Goal: Information Seeking & Learning: Find specific fact

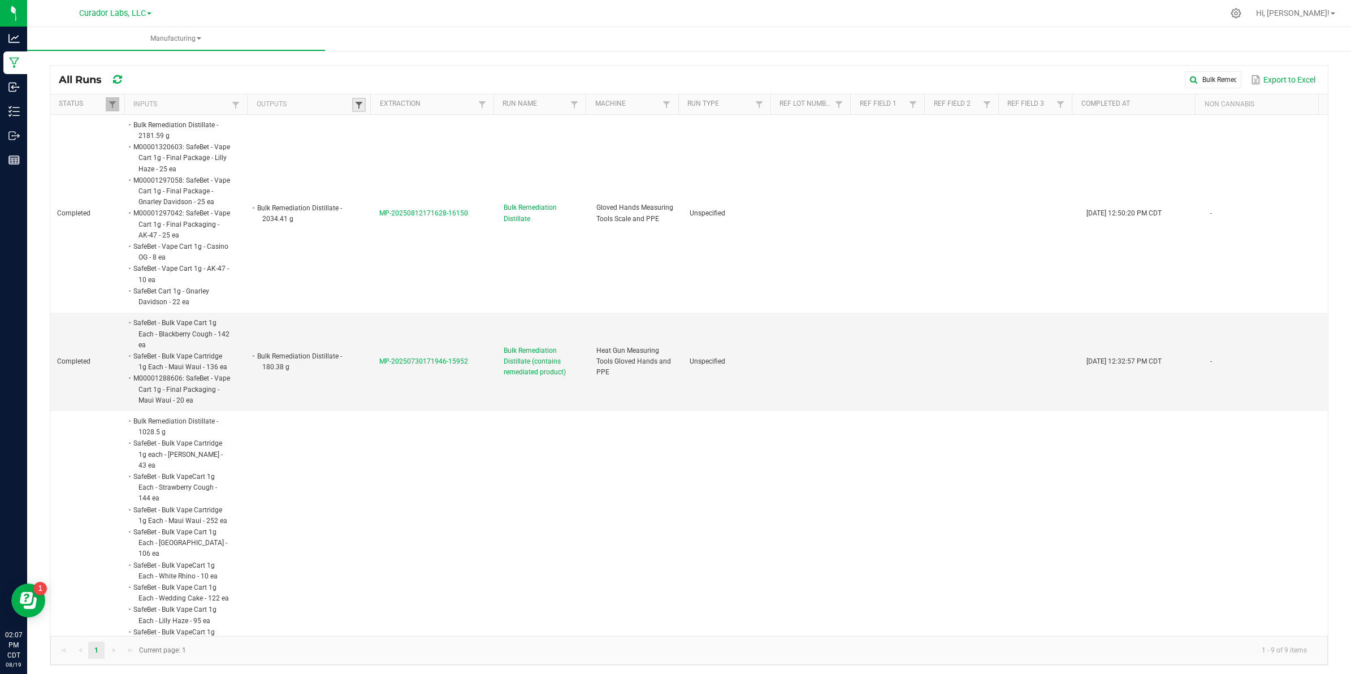
click at [354, 108] on span at bounding box center [358, 105] width 9 height 9
click at [402, 130] on input "text" at bounding box center [415, 128] width 116 height 17
paste input "SafeBet - Bulk Formulation Distillate - Pineapple Express"
type input "SafeBet - Bulk Formulation Distillate - Pineapple Express"
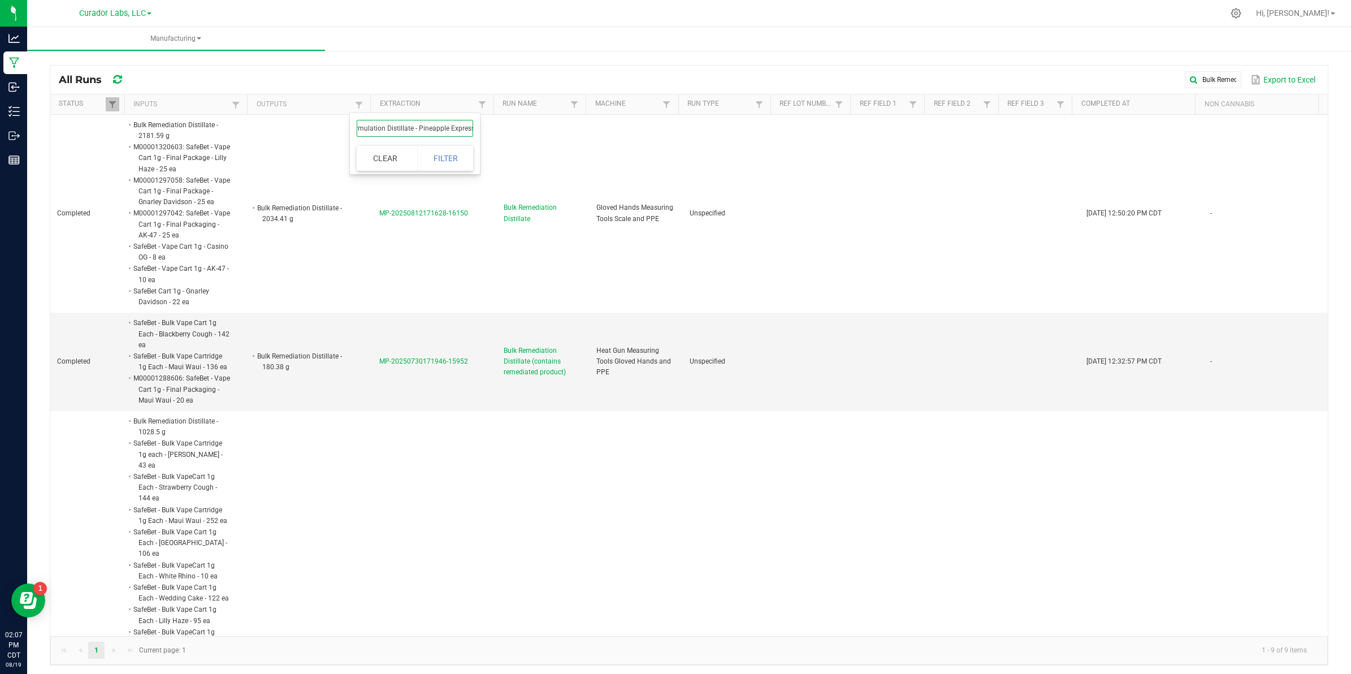
click button "Filter" at bounding box center [445, 158] width 57 height 25
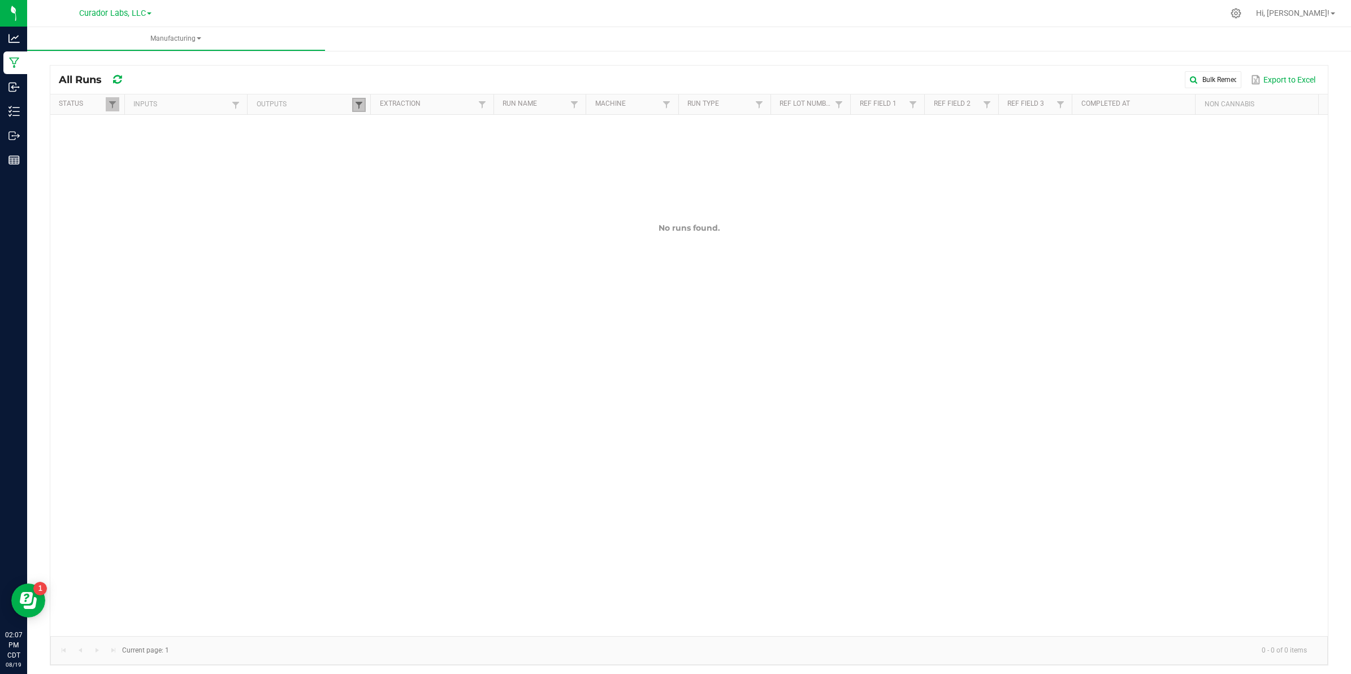
click at [358, 103] on span at bounding box center [358, 105] width 9 height 9
click at [1197, 75] on input "Bulk Remediation Distillate" at bounding box center [1033, 79] width 415 height 17
click at [1226, 79] on span at bounding box center [1230, 79] width 9 height 9
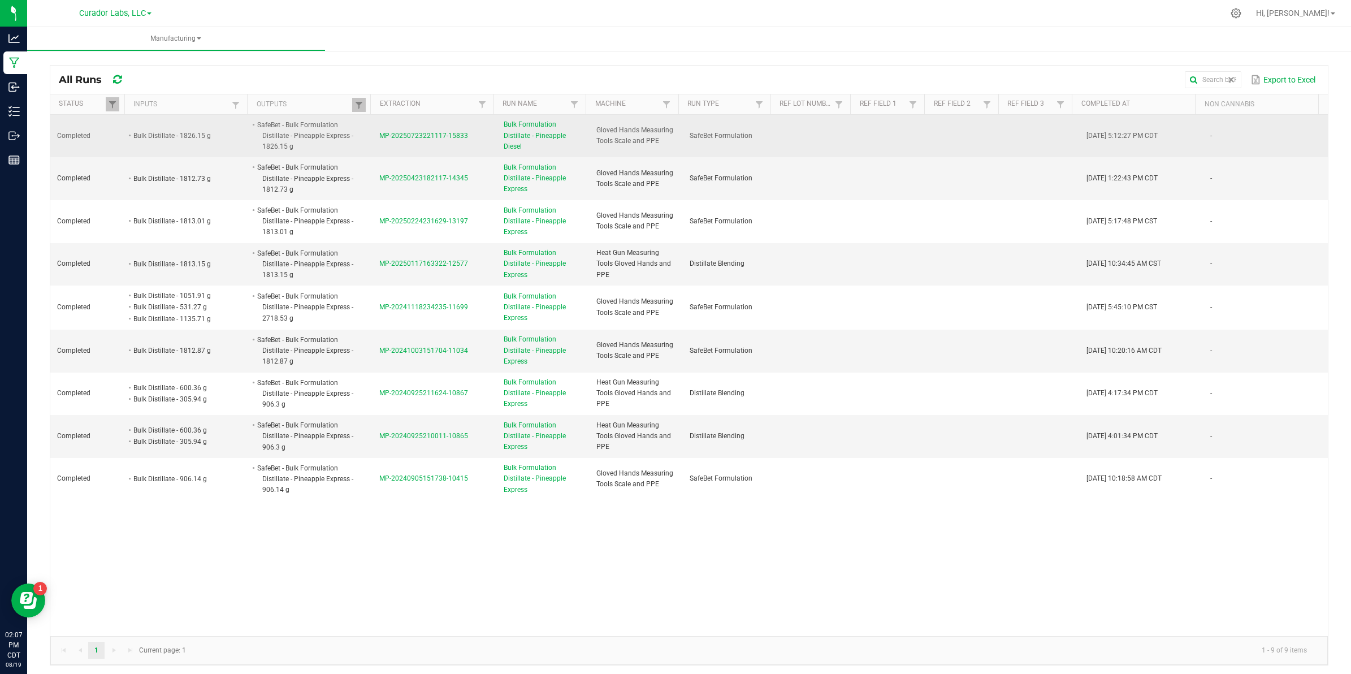
click at [404, 135] on span "MP-20250723221117-15833" at bounding box center [423, 136] width 89 height 8
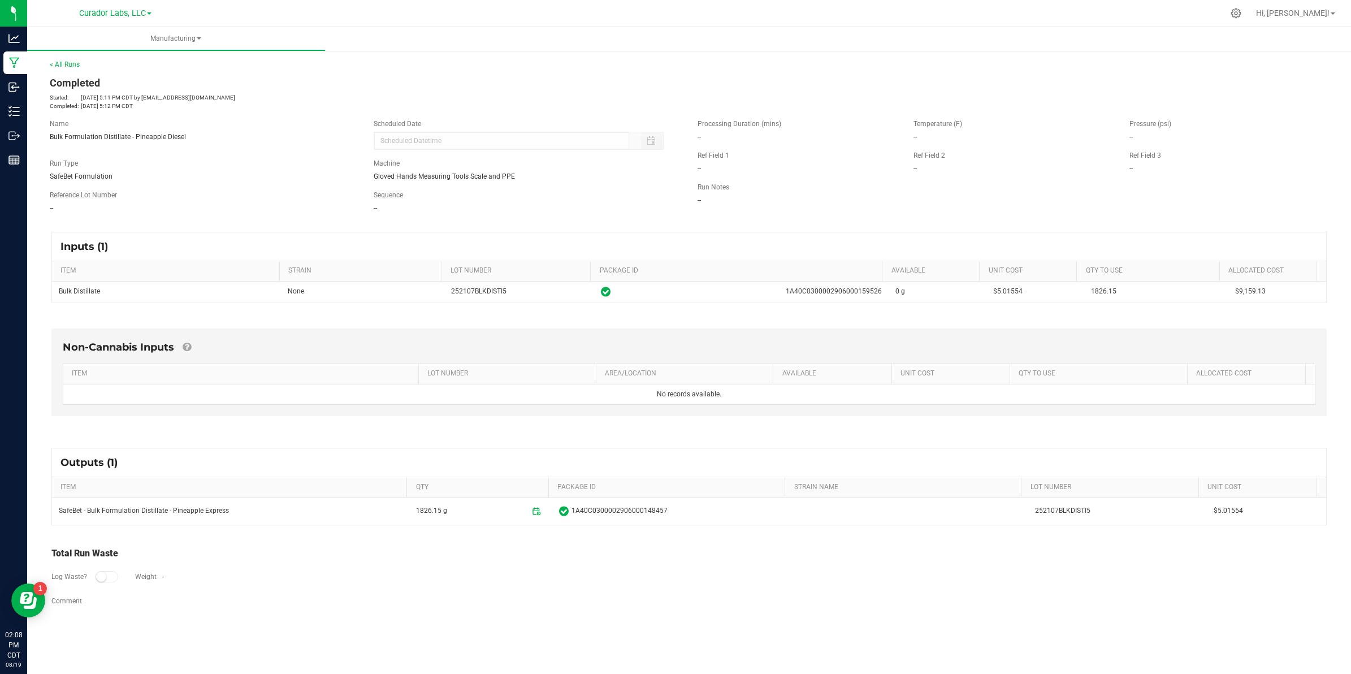
click at [63, 68] on div "< All Runs Completed Started: [DATE] 5:11 PM CDT by [EMAIL_ADDRESS][DOMAIN_NAME…" at bounding box center [689, 84] width 1278 height 51
click at [68, 61] on link "< All Runs" at bounding box center [65, 64] width 30 height 8
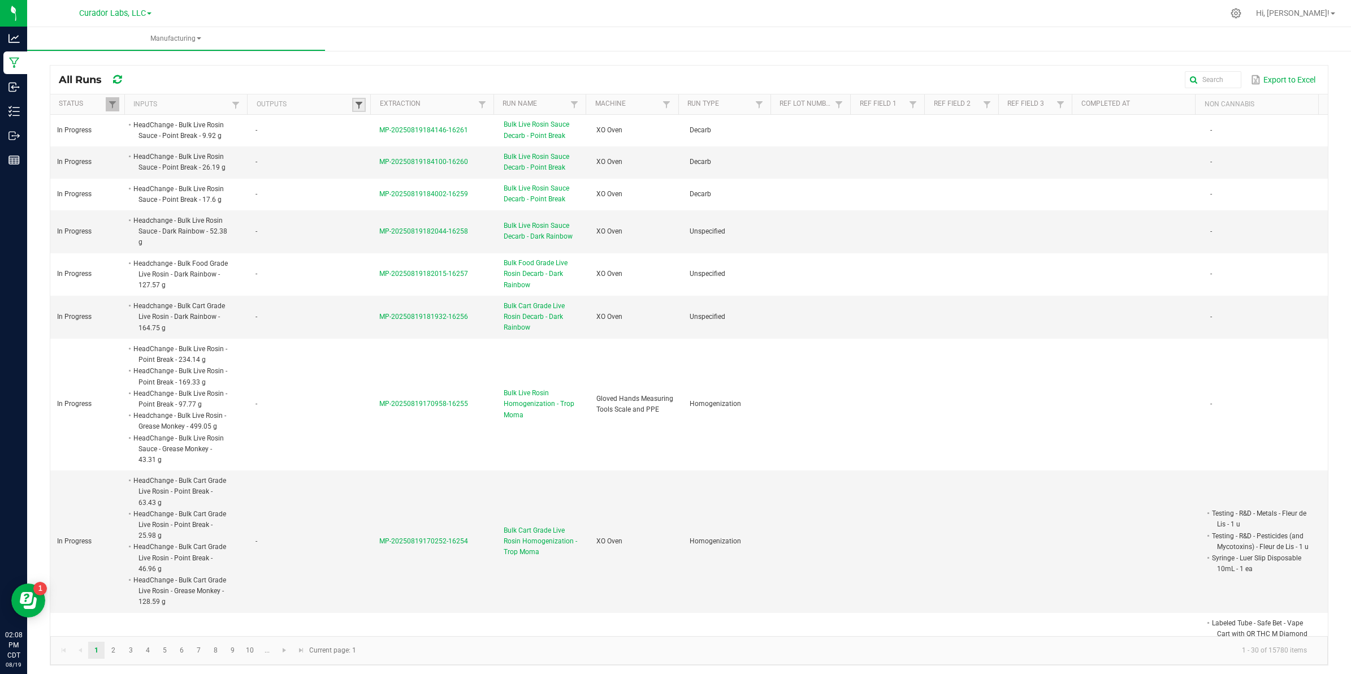
click at [356, 103] on span at bounding box center [358, 105] width 9 height 9
click at [380, 125] on input "text" at bounding box center [415, 128] width 116 height 17
paste input "SafeBet - Bulk Flavored Distillate - Pineapple Express"
type input "SafeBet - Bulk Flavored Distillate - Pineapple Express"
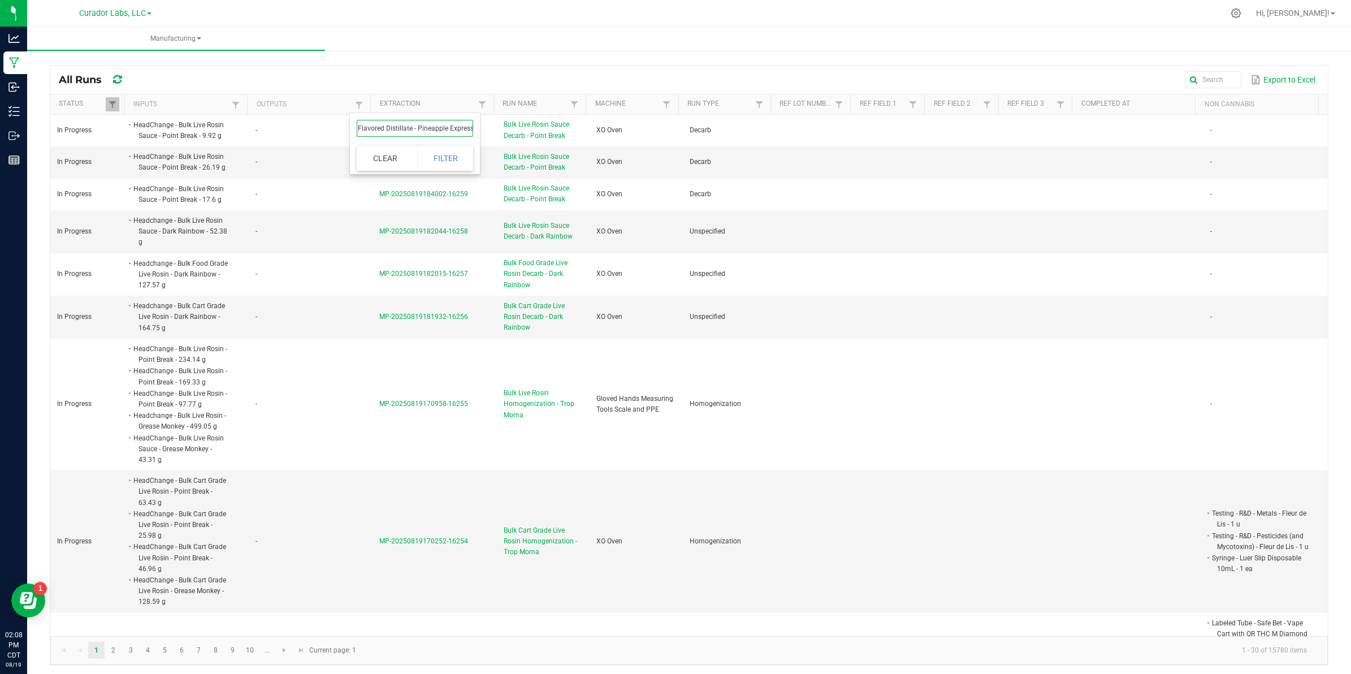
click button "Filter" at bounding box center [445, 158] width 57 height 25
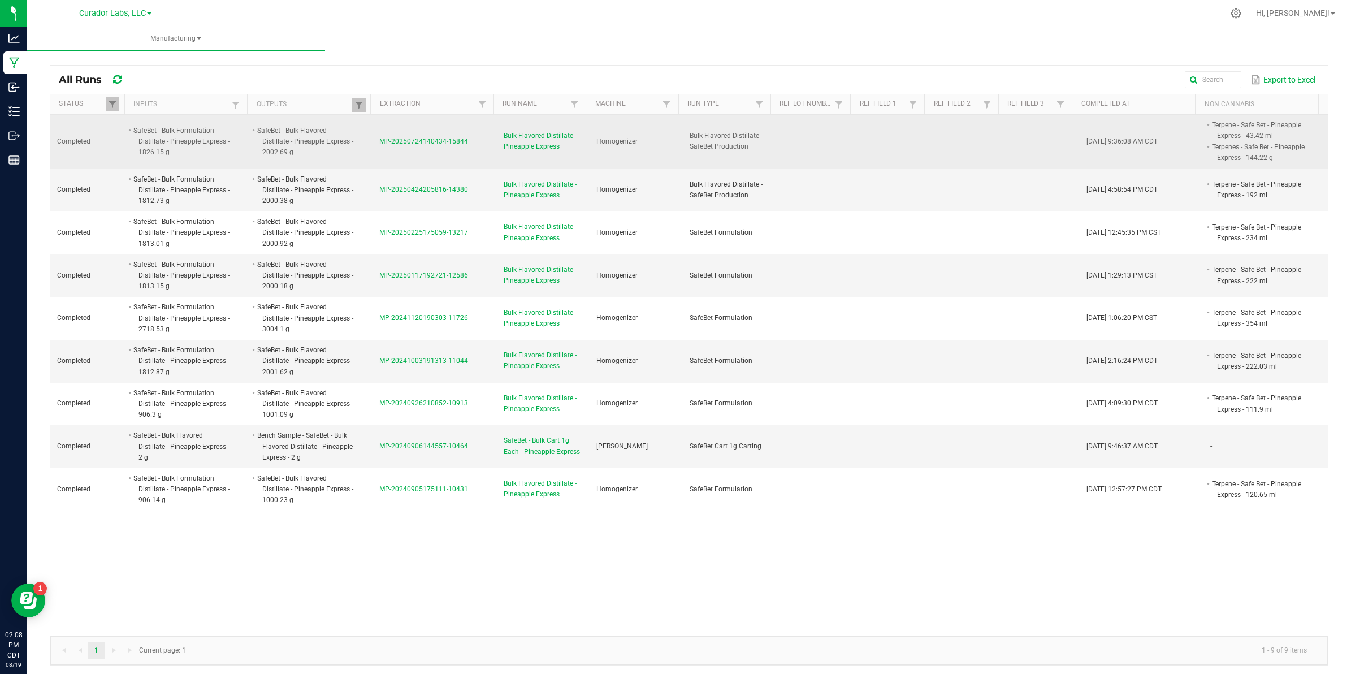
click at [434, 142] on span "MP-20250724140434-15844" at bounding box center [423, 141] width 89 height 8
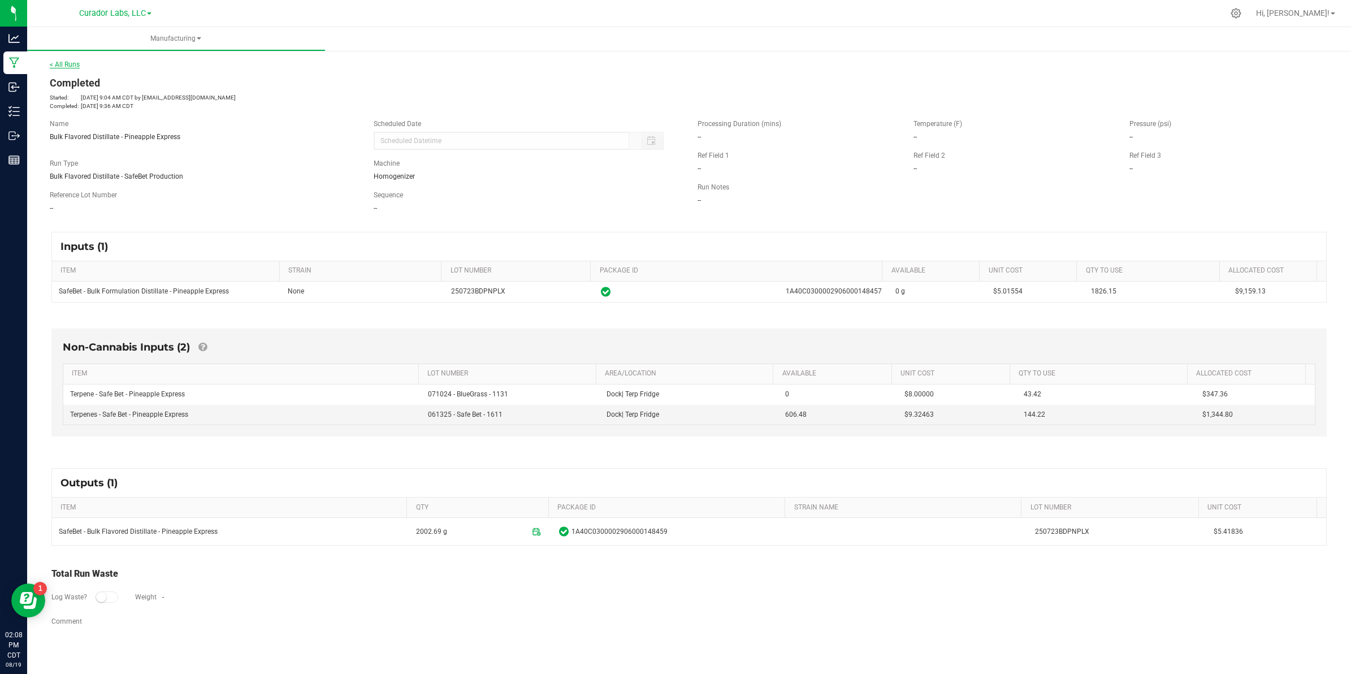
click at [71, 64] on link "< All Runs" at bounding box center [65, 64] width 30 height 8
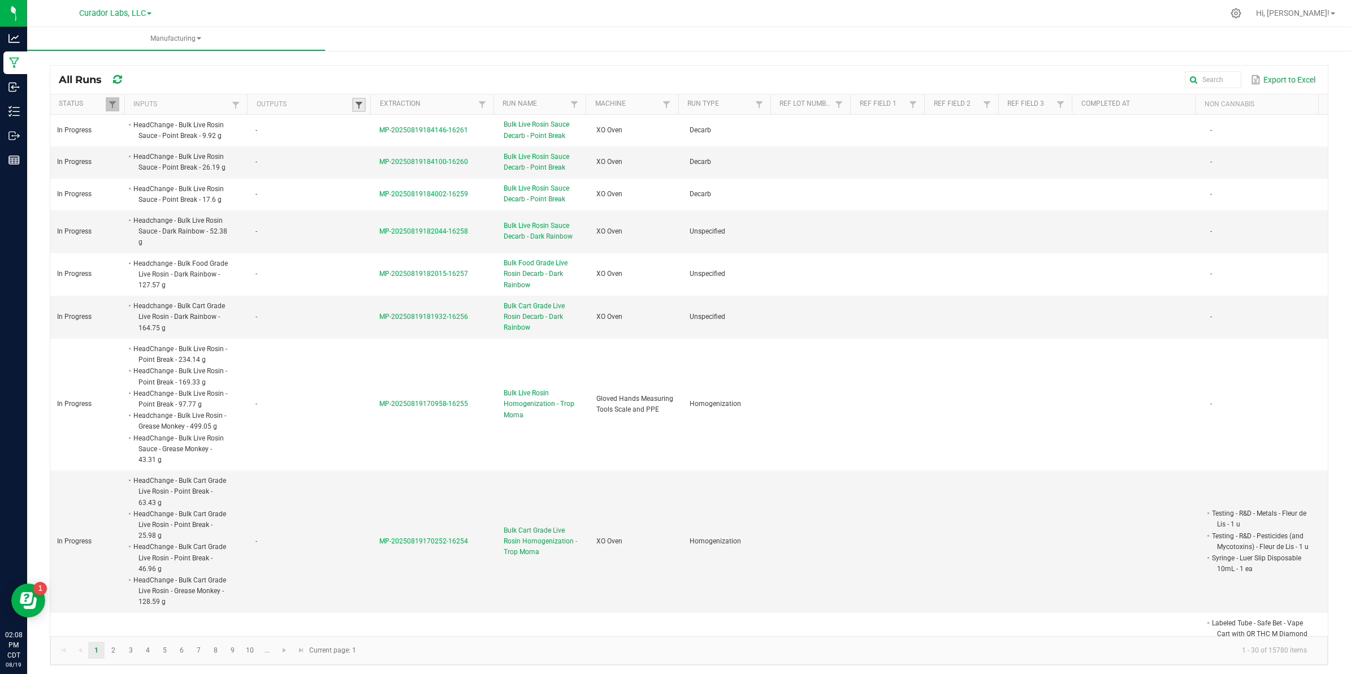
click at [356, 105] on span at bounding box center [358, 105] width 9 height 9
click at [374, 128] on input "text" at bounding box center [415, 128] width 116 height 17
paste input "SafeBet - Bulk Vape Cartridge 1g Each - Pineapple Express"
type input "SafeBet - Bulk Vape Cartridge 1g Each - Pineapple Express"
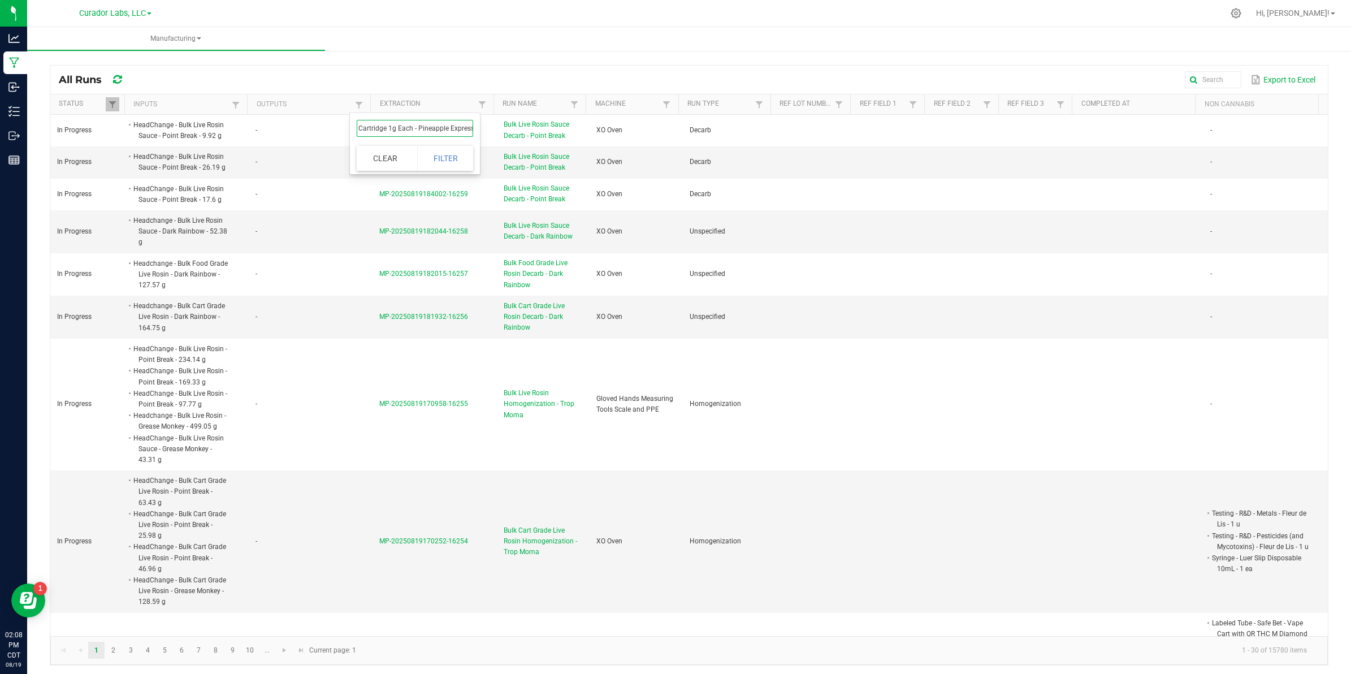
click button "Filter" at bounding box center [445, 158] width 57 height 25
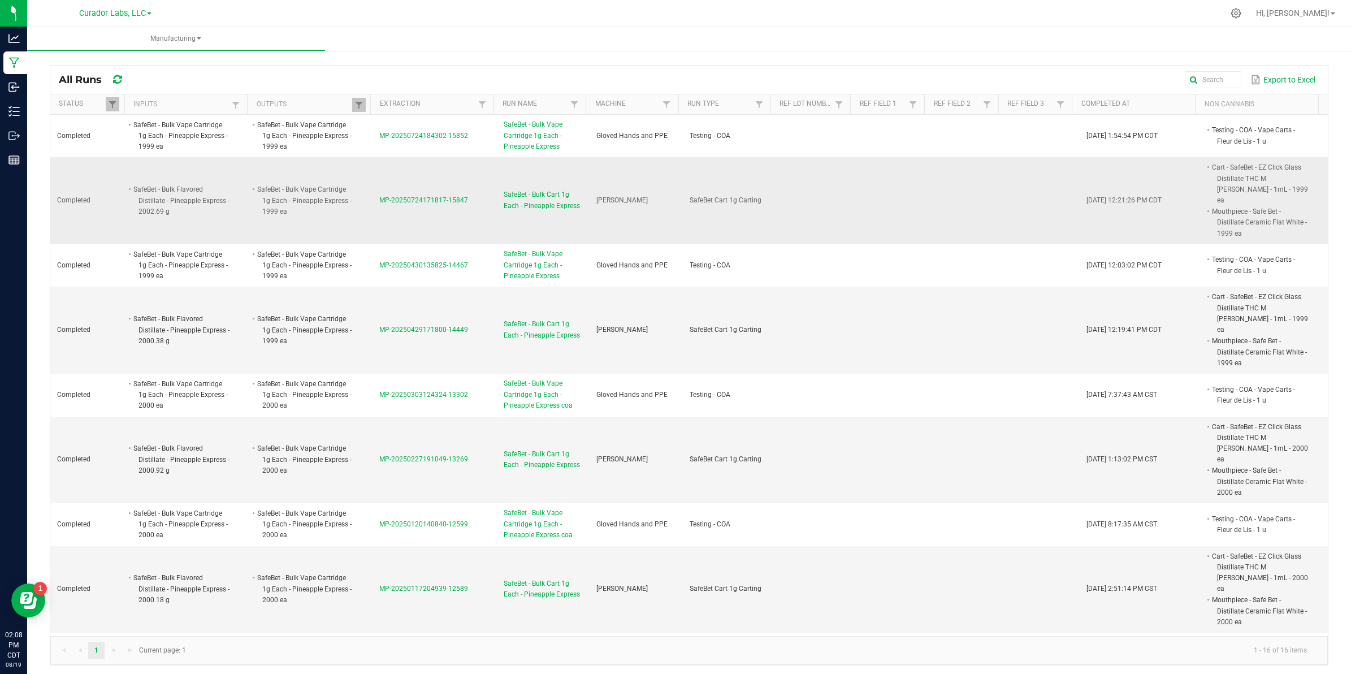
click at [419, 198] on span "MP-20250724171817-15847" at bounding box center [423, 200] width 89 height 8
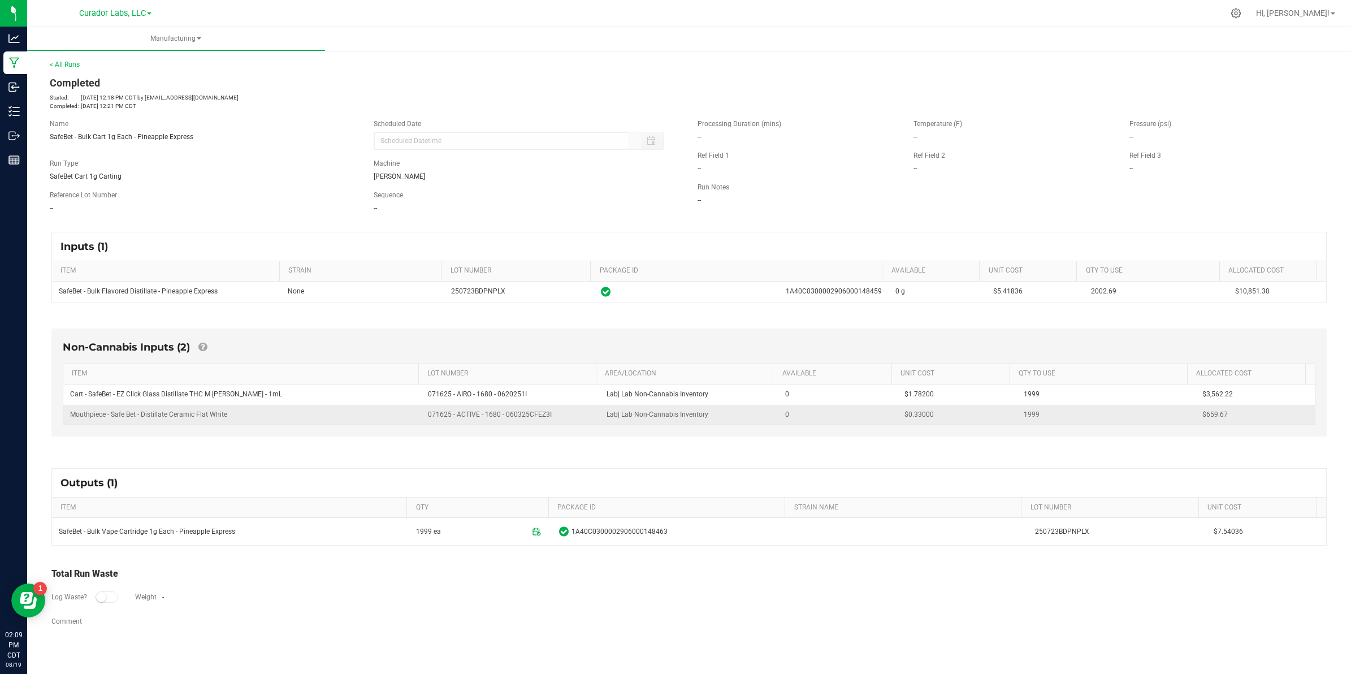
drag, startPoint x: 66, startPoint y: 396, endPoint x: 1234, endPoint y: 417, distance: 1168.3
click at [1234, 417] on tbody "Cart - SafeBet - EZ Click Glass Distillate THC M [PERSON_NAME] - 1mL 071625 - A…" at bounding box center [688, 404] width 1251 height 40
copy tbody "Cart - SafeBet - EZ Click Glass Distillate THC M [PERSON_NAME] - 1mL 071625 - A…"
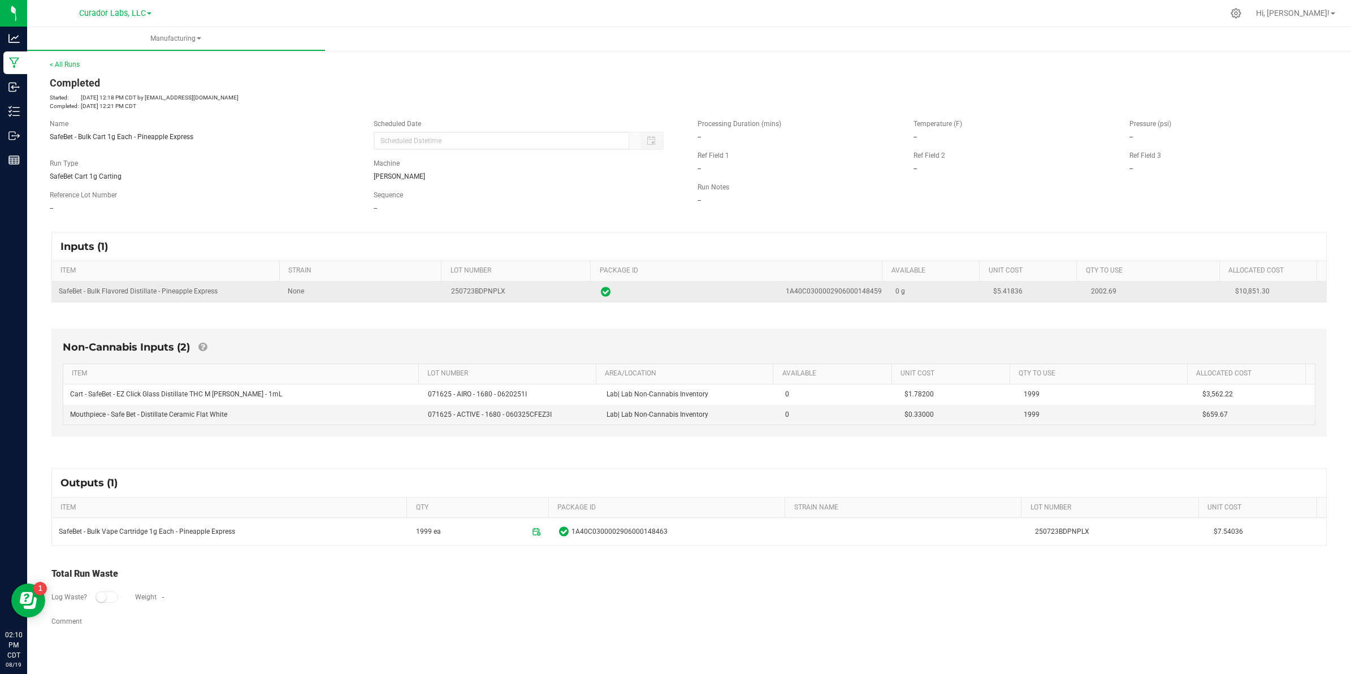
drag, startPoint x: 1016, startPoint y: 295, endPoint x: 988, endPoint y: 292, distance: 28.5
click at [988, 292] on td "$5.41836" at bounding box center [1035, 291] width 98 height 20
copy span "5.41836"
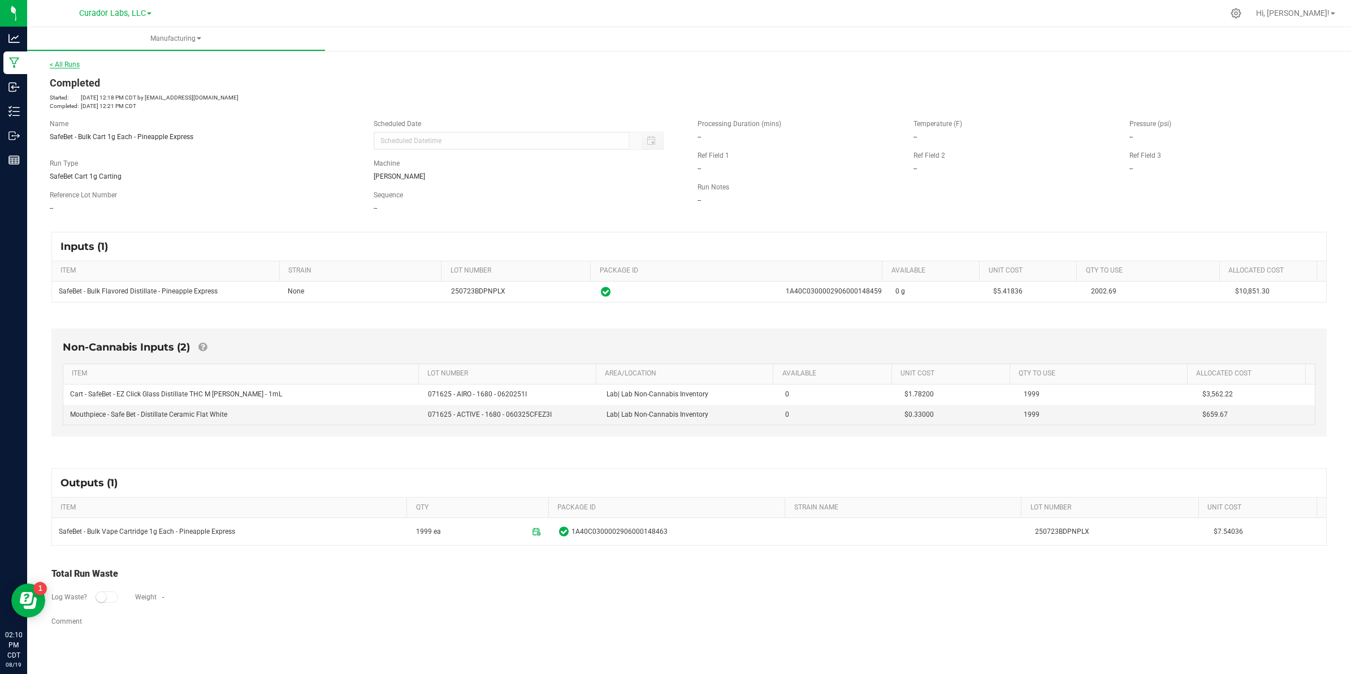
click at [68, 63] on link "< All Runs" at bounding box center [65, 64] width 30 height 8
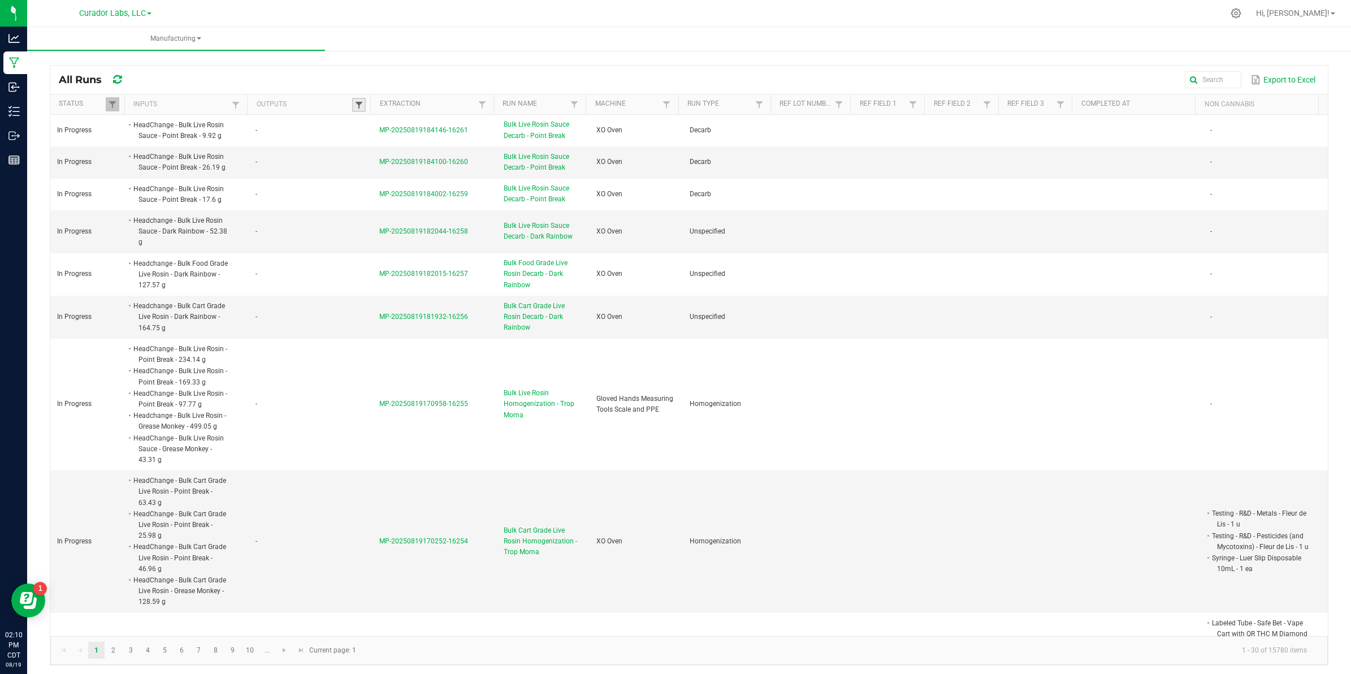
click at [354, 108] on span at bounding box center [358, 105] width 9 height 9
click at [383, 128] on input "text" at bounding box center [415, 128] width 116 height 17
paste input "SafeBet - Bulk Vape Cartridge 1g Each - Pineapple Express"
type input "SafeBet - Bulk Vape Cartridge 1g Each - Pineapple Express"
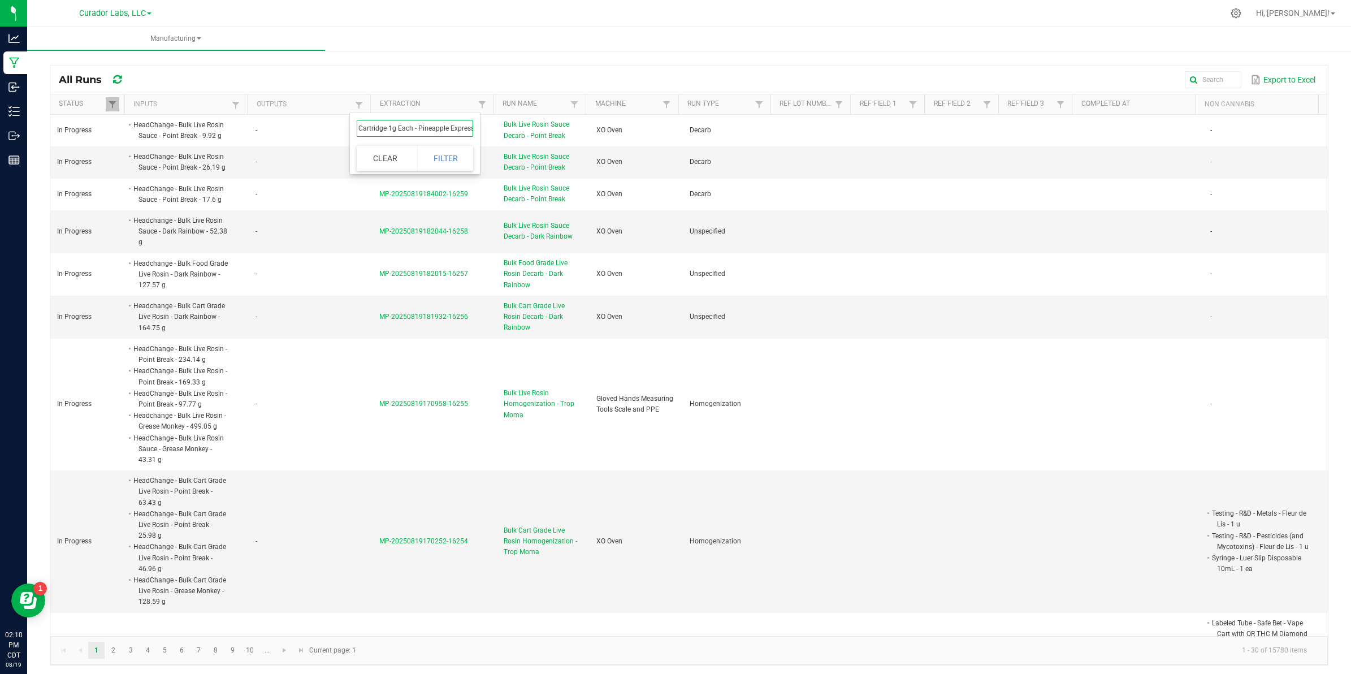
click button "Filter" at bounding box center [445, 158] width 57 height 25
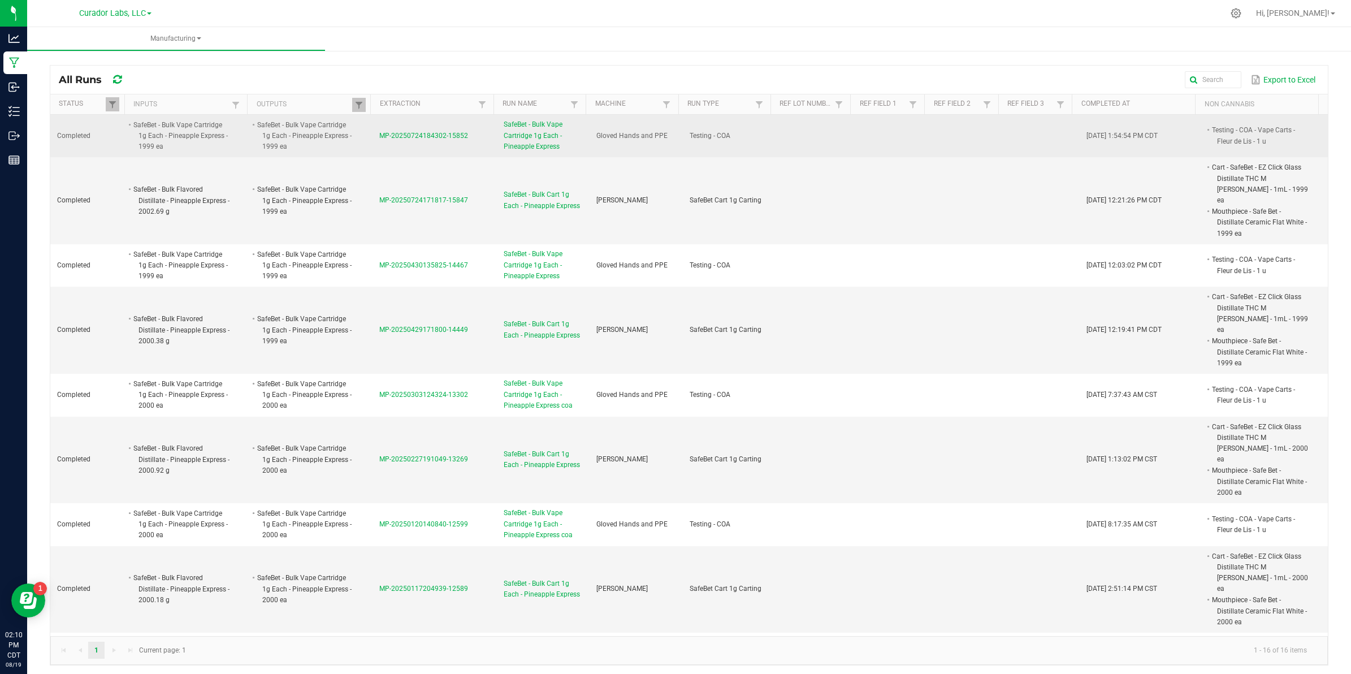
drag, startPoint x: 467, startPoint y: 136, endPoint x: 373, endPoint y: 140, distance: 94.5
click at [373, 140] on td "MP-20250724184302-15852" at bounding box center [434, 136] width 124 height 43
copy span "MP-20250724184302-15852"
drag, startPoint x: 1193, startPoint y: 129, endPoint x: 1233, endPoint y: 145, distance: 42.8
click at [1233, 145] on li "Testing - COA - Vape Carts - Fleur de Lis - 1 u" at bounding box center [1259, 135] width 98 height 22
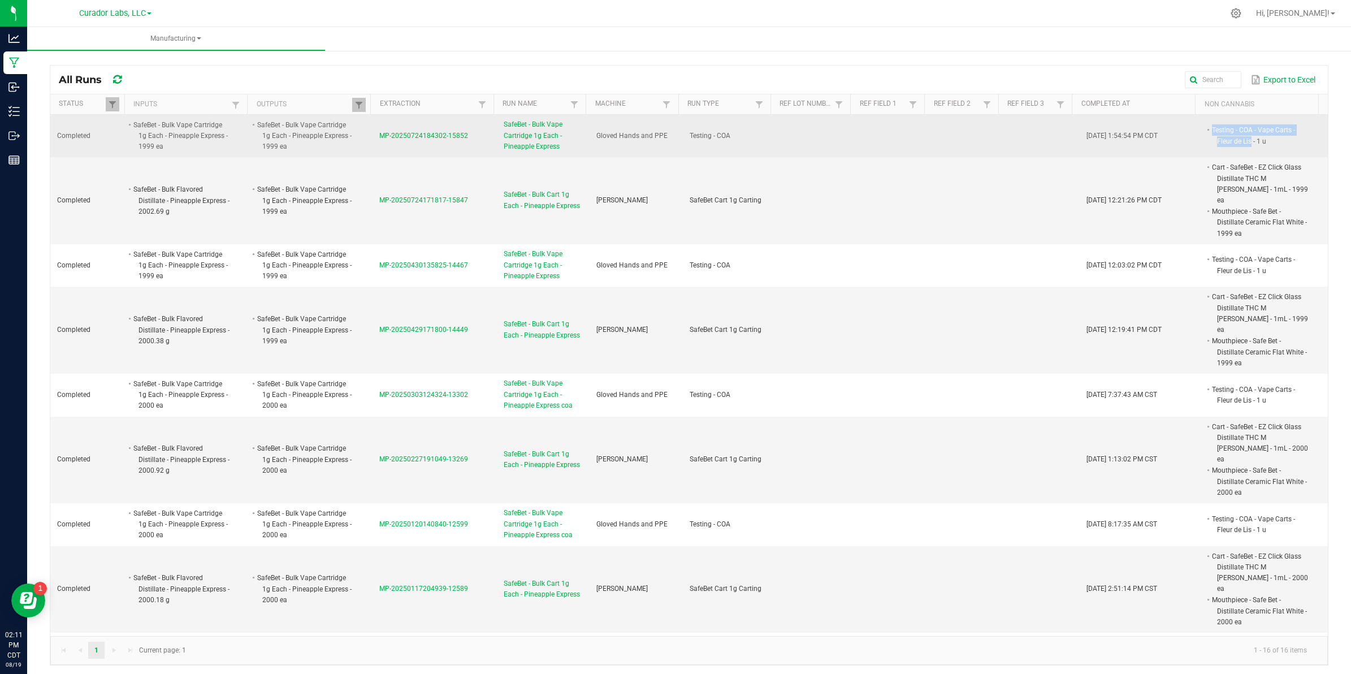
copy li "Testing - COA - Vape Carts - Fleur de Lis"
click at [436, 135] on span "MP-20250724184302-15852" at bounding box center [423, 136] width 89 height 8
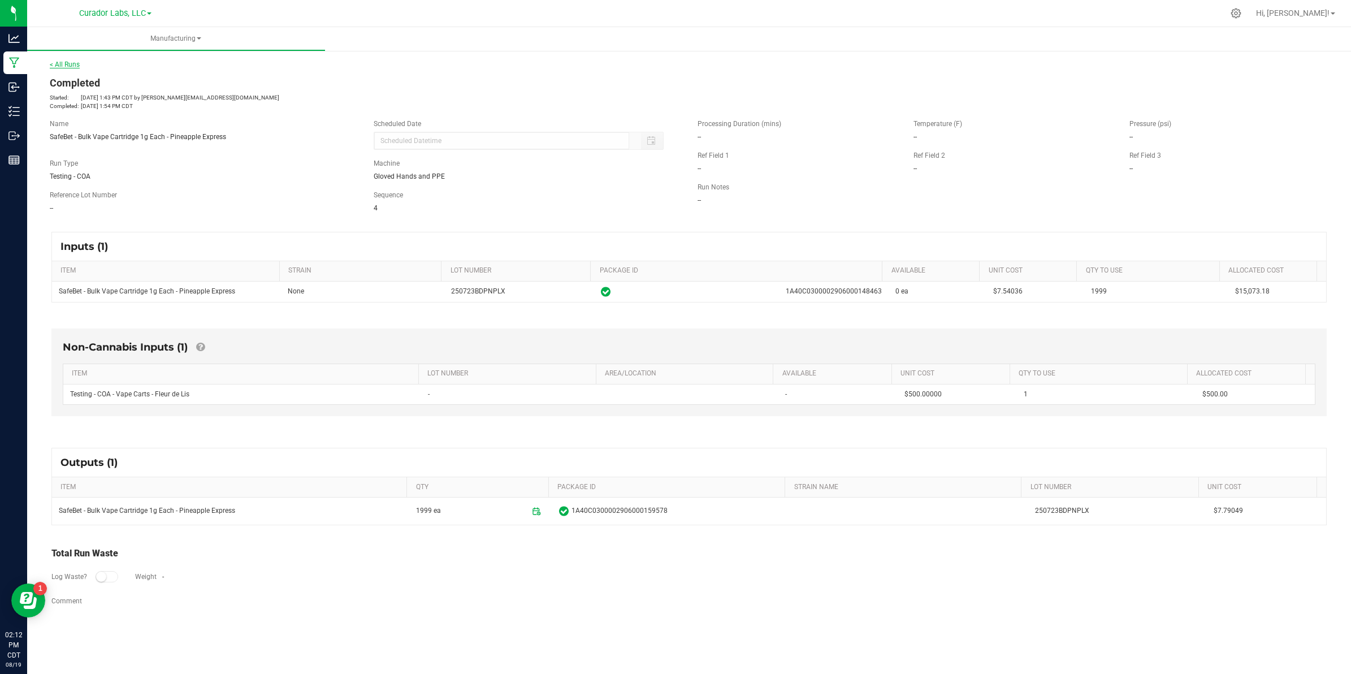
click at [68, 63] on link "< All Runs" at bounding box center [65, 64] width 30 height 8
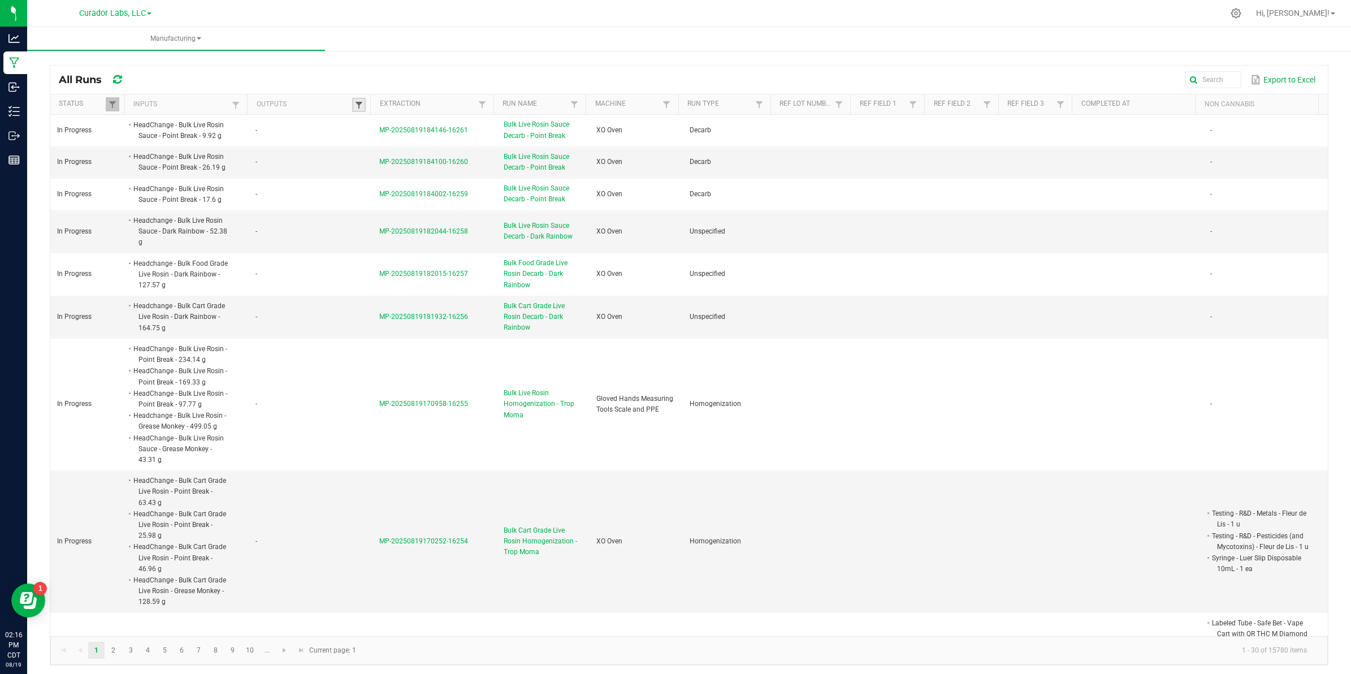
click at [357, 102] on span at bounding box center [358, 105] width 9 height 9
click at [379, 132] on input "text" at bounding box center [415, 128] width 116 height 17
paste input "M00001297107: SafeBet - Vape Cart 1g - Final Packaging - Pineapple Express"
type input "M00001297107: SafeBet - Vape Cart 1g - Final Packaging - Pineapple Express"
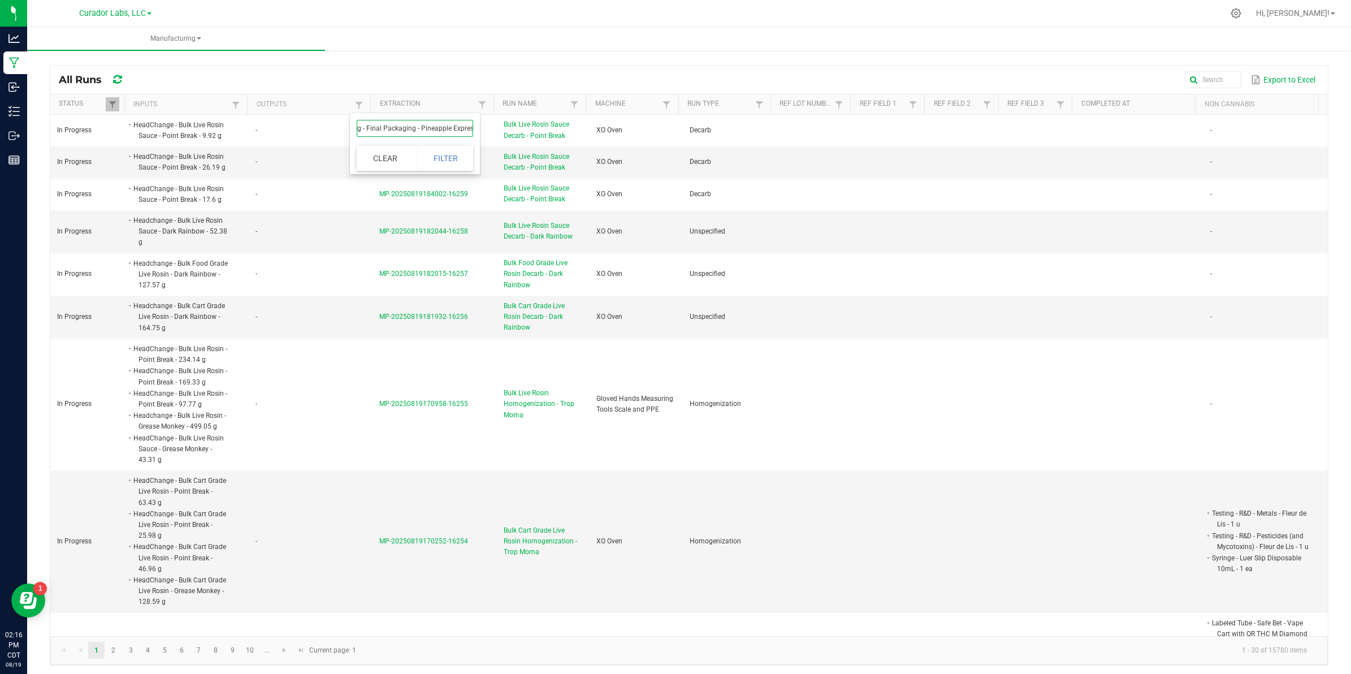
click button "Filter" at bounding box center [445, 158] width 57 height 25
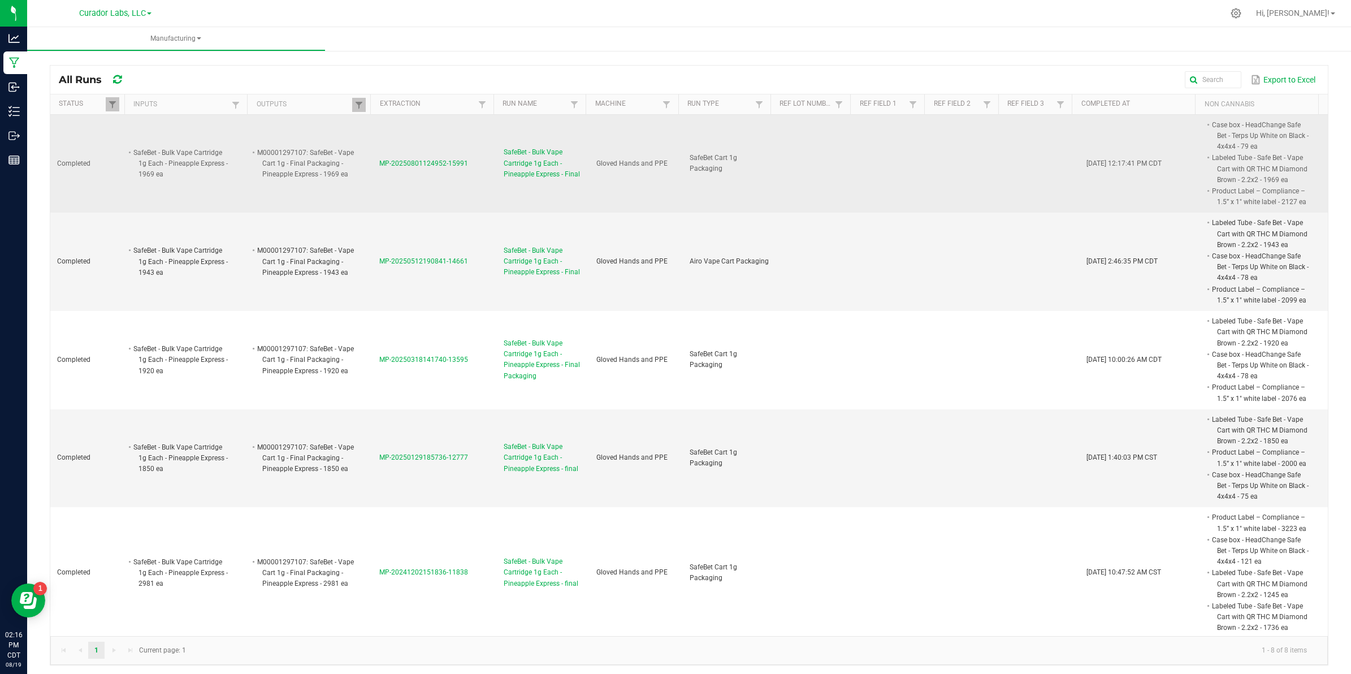
drag, startPoint x: 462, startPoint y: 162, endPoint x: 373, endPoint y: 164, distance: 88.8
click at [373, 164] on td "MP-20250801124952-15991" at bounding box center [434, 164] width 124 height 98
copy span "MP-20250801124952-15991"
click at [431, 163] on span "MP-20250801124952-15991" at bounding box center [423, 163] width 89 height 8
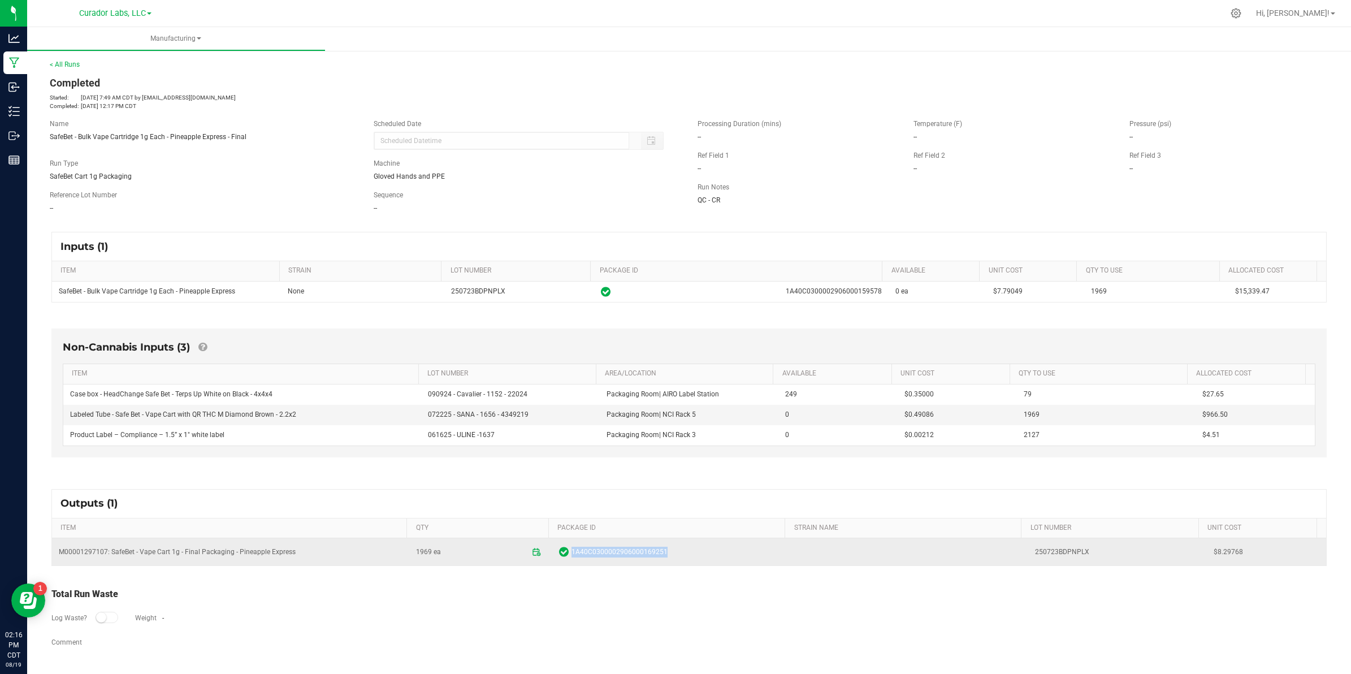
drag, startPoint x: 667, startPoint y: 551, endPoint x: 567, endPoint y: 558, distance: 100.8
click at [567, 557] on span "1A40C0300002906000169251" at bounding box center [671, 551] width 224 height 11
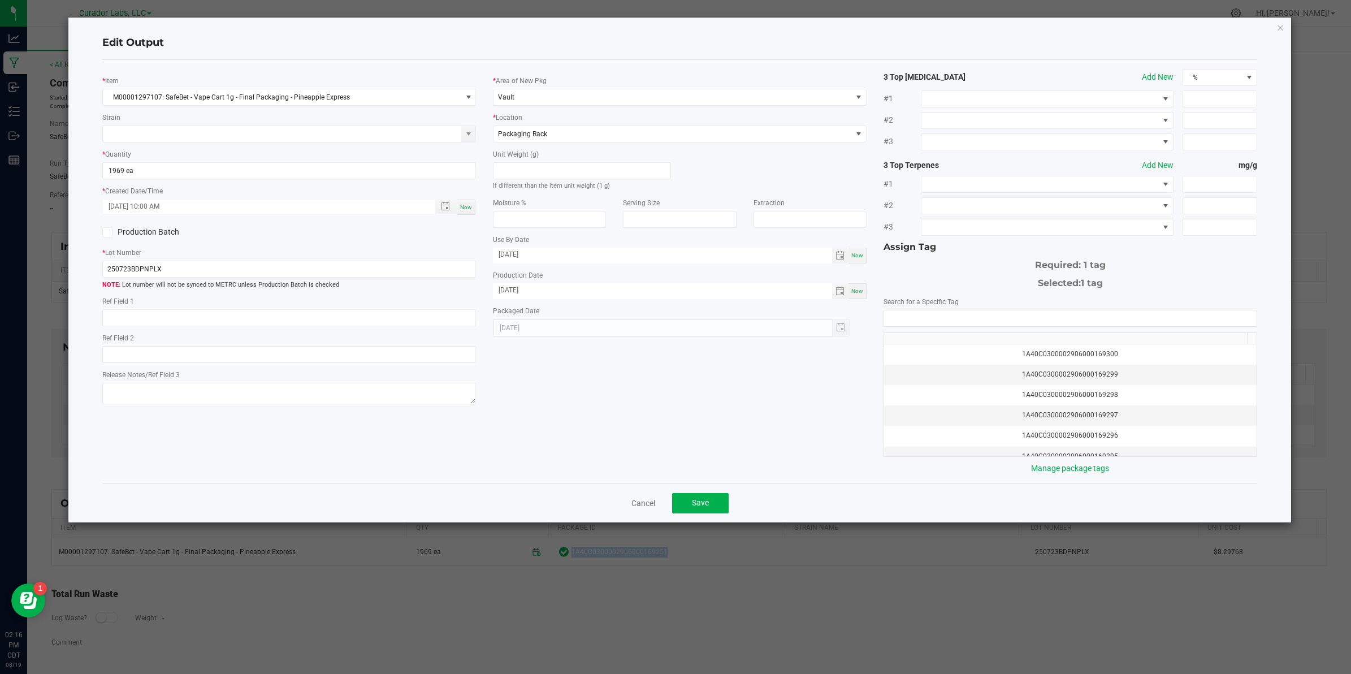
copy span "1A40C0300002906000169251"
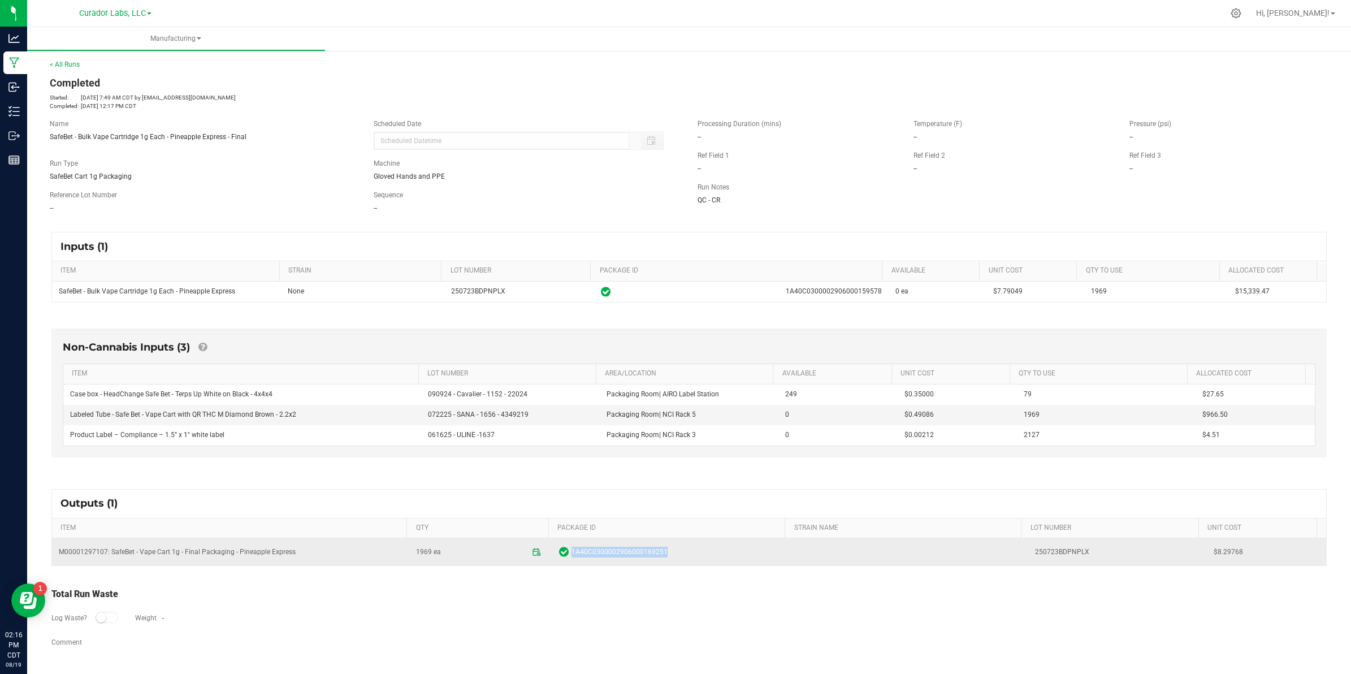
copy span "1A40C0300002906000169251"
drag, startPoint x: 294, startPoint y: 554, endPoint x: 59, endPoint y: 556, distance: 235.1
click at [59, 556] on td "M00001297107: SafeBet - Vape Cart 1g - Final Packaging - Pineapple Express" at bounding box center [230, 551] width 357 height 27
copy td "M00001297107: SafeBet - Vape Cart 1g - Final Packaging - Pineapple Express"
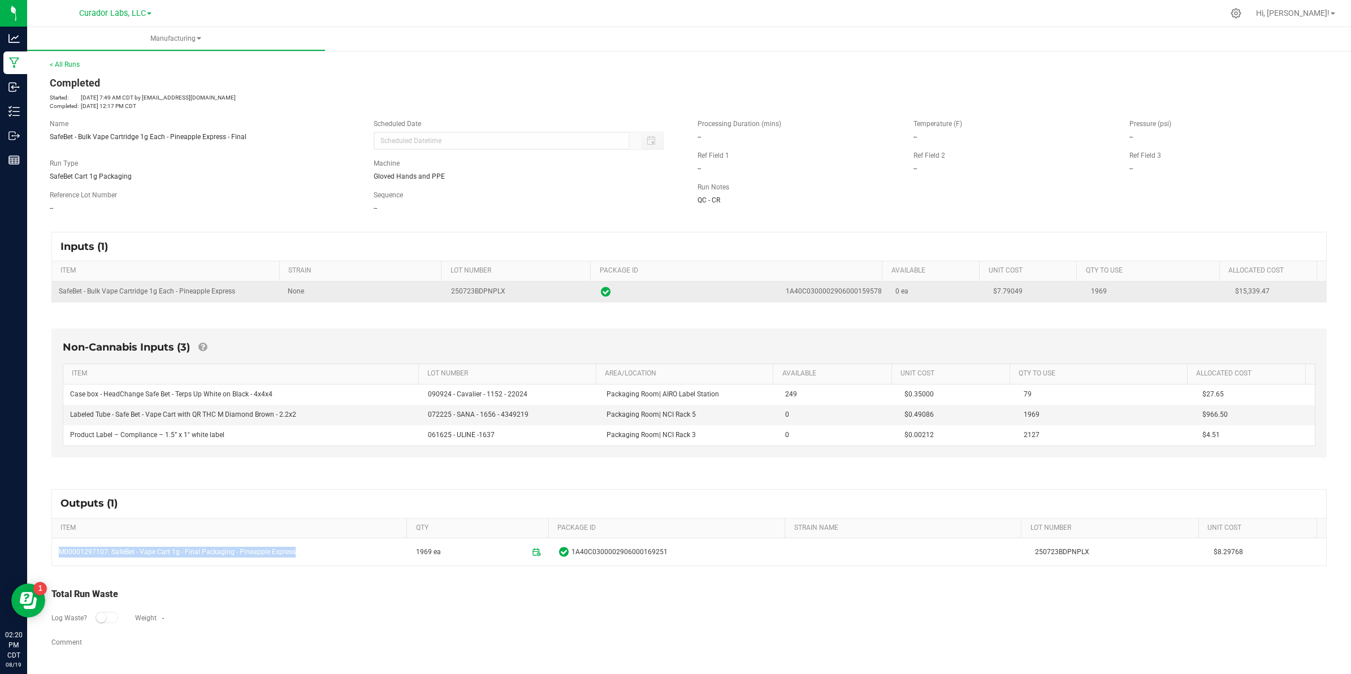
drag, startPoint x: 875, startPoint y: 292, endPoint x: 783, endPoint y: 294, distance: 92.1
click at [783, 294] on td "1A40C0300002906000159578" at bounding box center [741, 291] width 294 height 20
copy span "1A40C0300002906000159578"
drag, startPoint x: 1021, startPoint y: 292, endPoint x: 987, endPoint y: 297, distance: 33.8
click at [987, 297] on td "$7.79049" at bounding box center [1035, 291] width 98 height 20
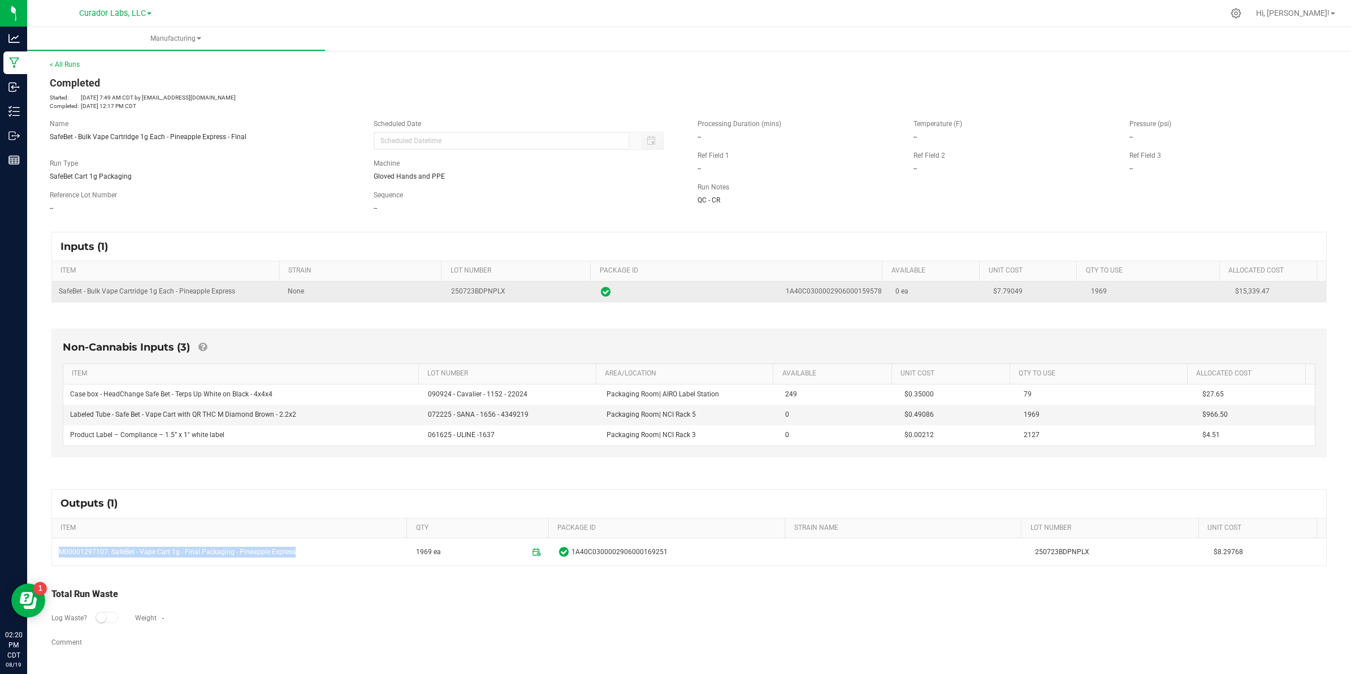
copy span "7.79049"
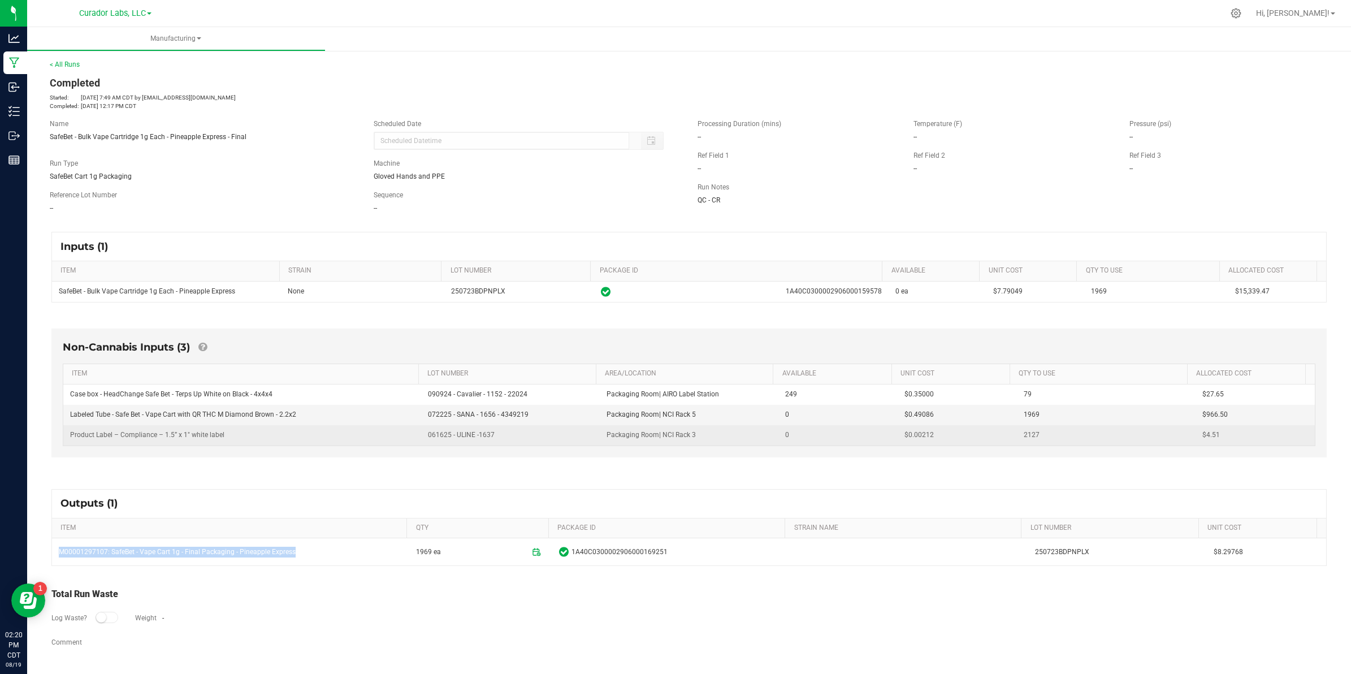
drag, startPoint x: 68, startPoint y: 393, endPoint x: 1233, endPoint y: 439, distance: 1165.6
click at [1233, 439] on tbody "Case box - HeadChange Safe Bet - Terps Up White on Black - 4x4x4 090924 - Caval…" at bounding box center [688, 414] width 1251 height 61
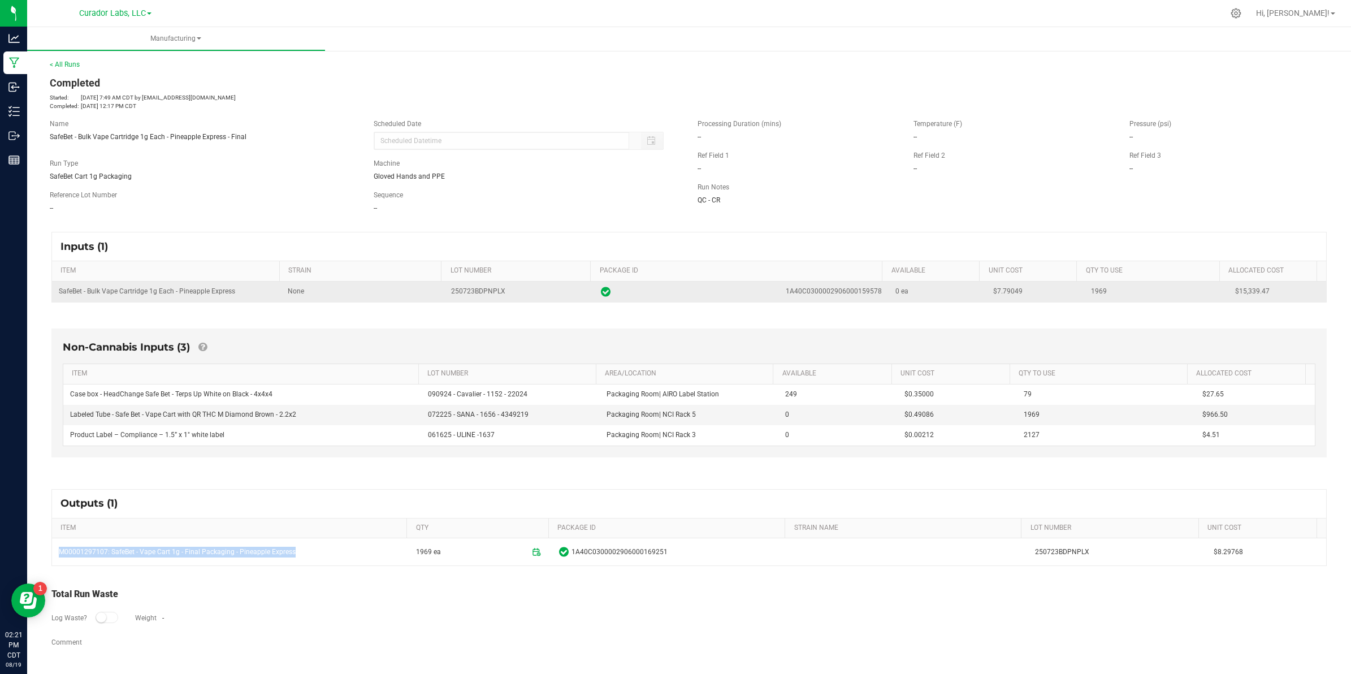
drag, startPoint x: 243, startPoint y: 291, endPoint x: 54, endPoint y: 296, distance: 189.4
click at [54, 295] on td "SafeBet - Bulk Vape Cartridge 1g Each - Pineapple Express" at bounding box center [166, 291] width 229 height 20
